Goal: Navigation & Orientation: Go to known website

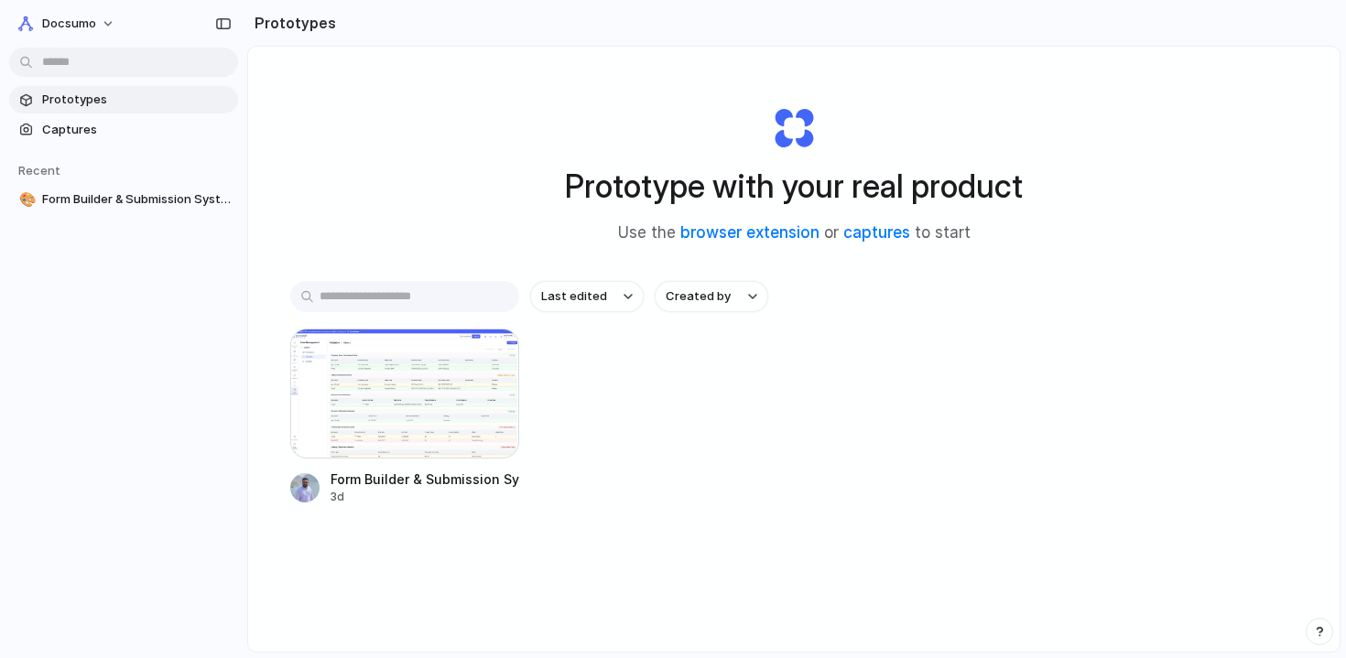
click at [105, 98] on span "Prototypes" at bounding box center [136, 100] width 189 height 18
click at [720, 231] on link "browser extension" at bounding box center [749, 232] width 139 height 18
